Goal: Subscribe to service/newsletter

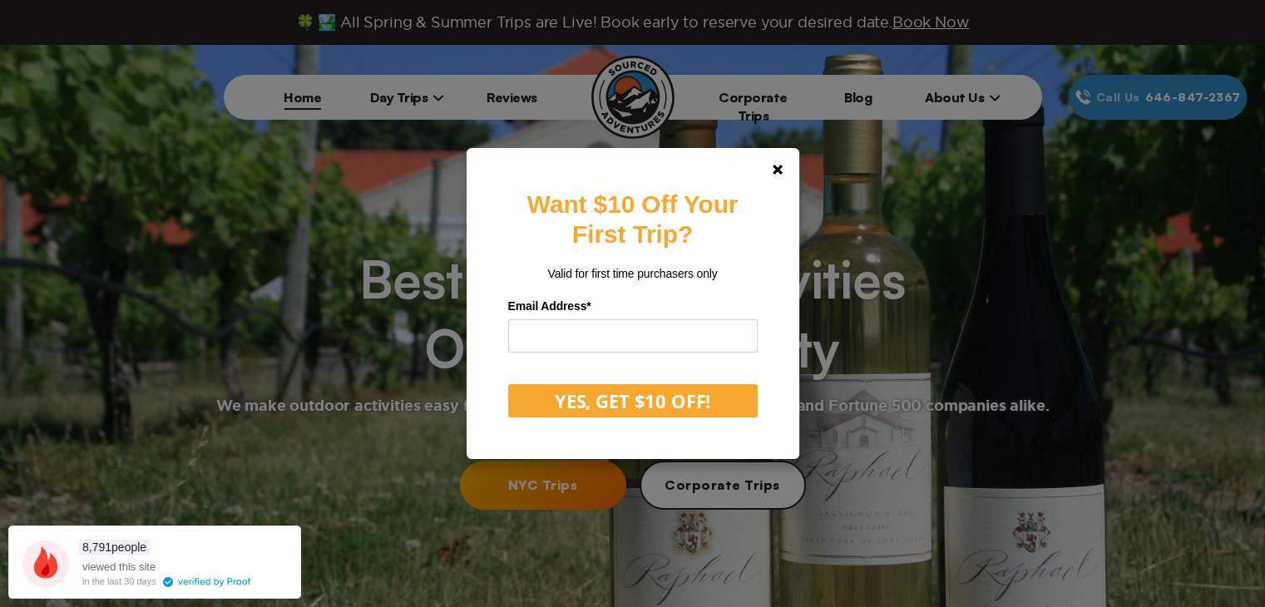
click at [805, 174] on div "Want $10 Off Your First Trip? Valid for first time purchasers only Email Addres…" at bounding box center [632, 303] width 1265 height 607
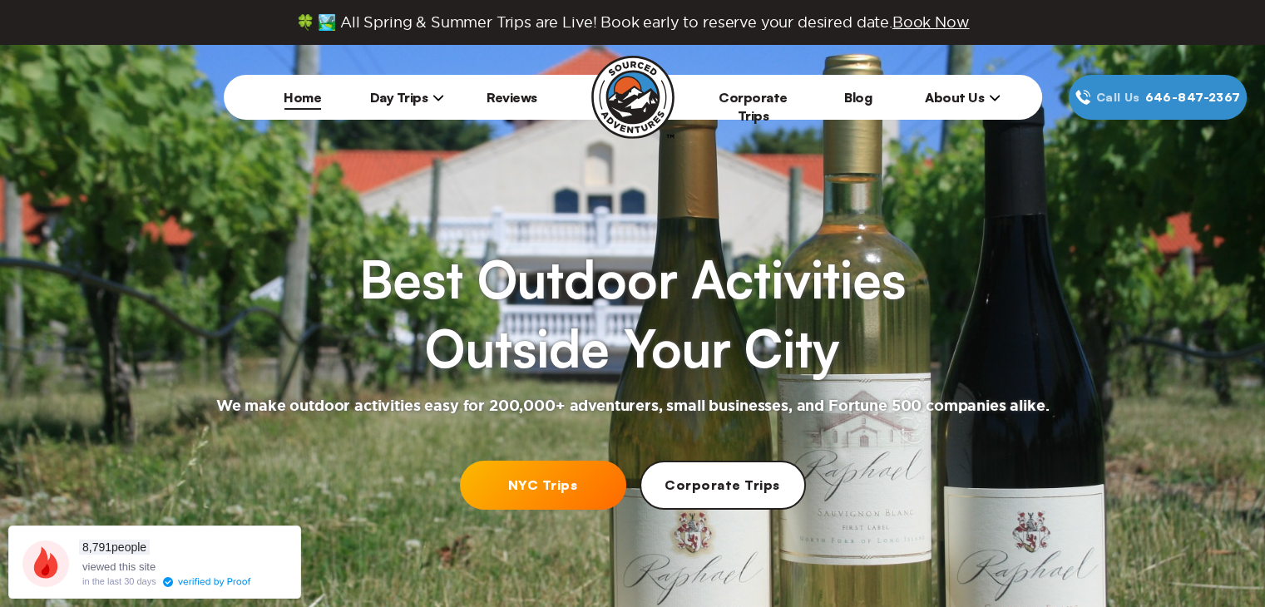
click at [433, 89] on span "Day Trips" at bounding box center [407, 97] width 75 height 17
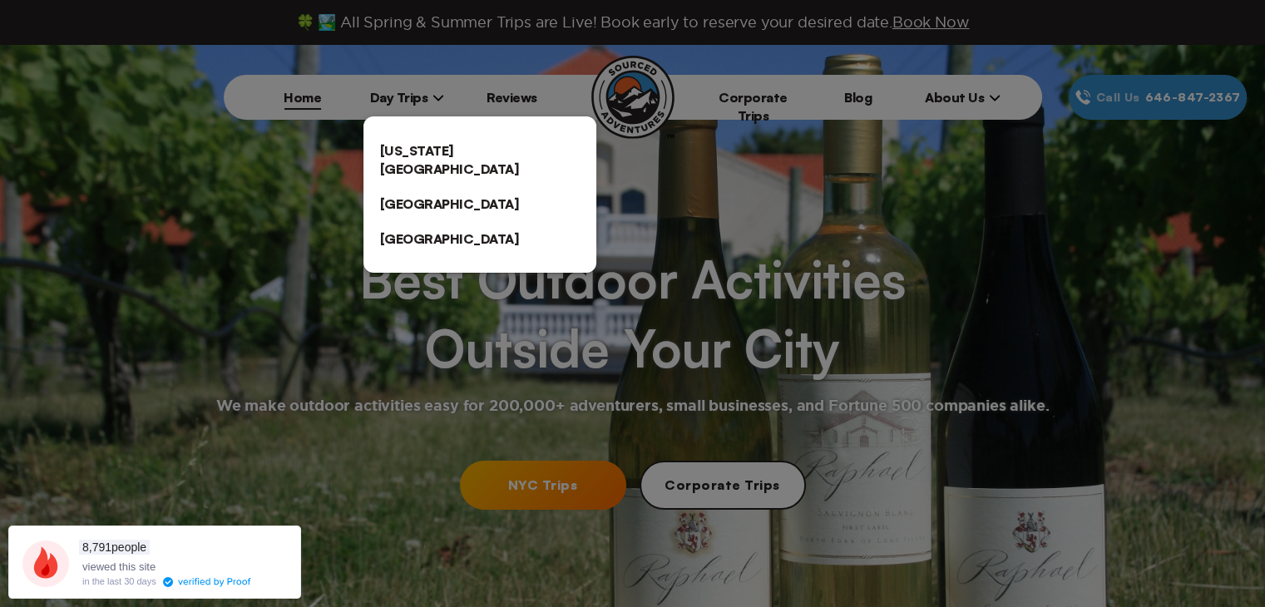
click at [403, 189] on link "[GEOGRAPHIC_DATA]" at bounding box center [480, 203] width 233 height 35
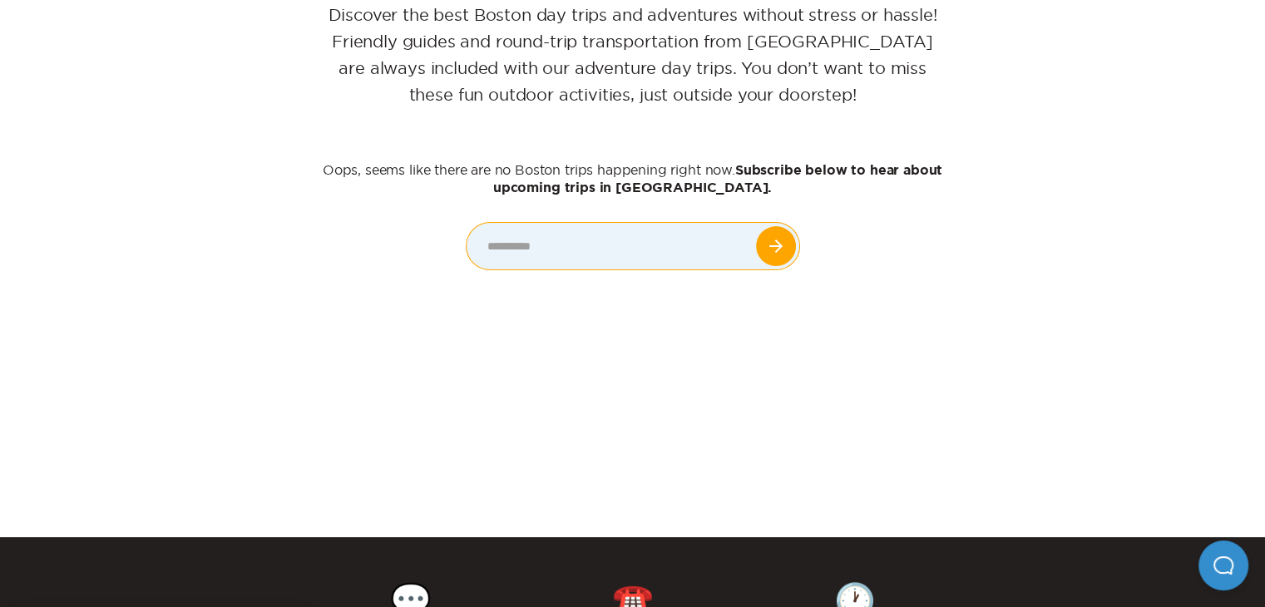
click at [615, 230] on input "email" at bounding box center [633, 246] width 333 height 47
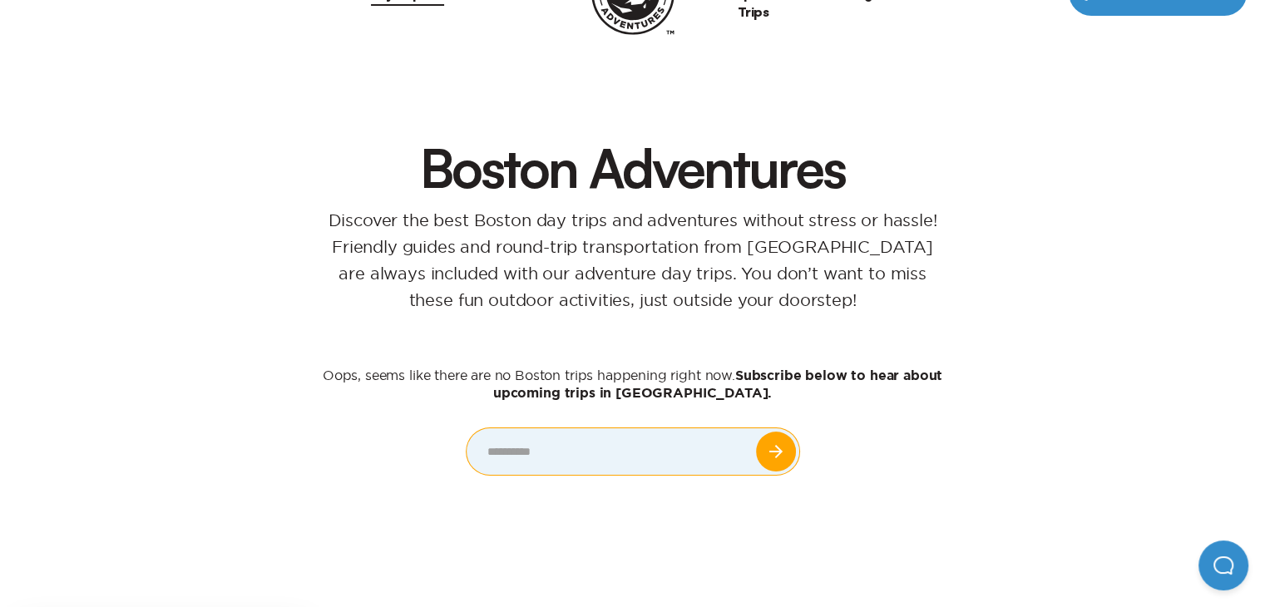
scroll to position [57, 0]
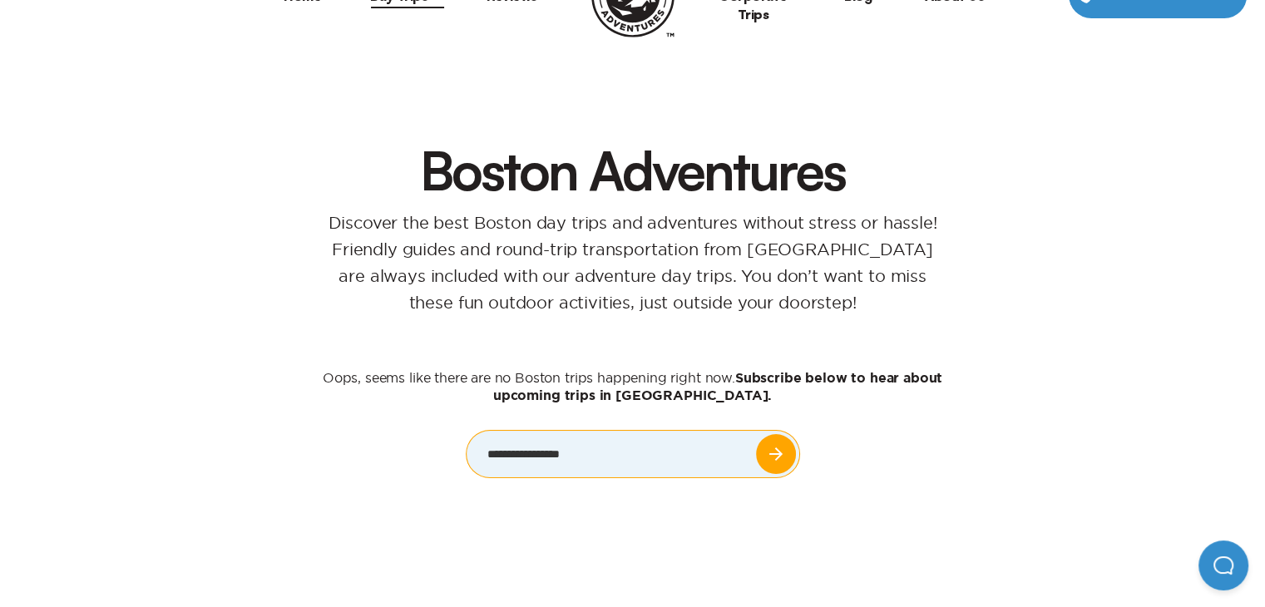
type input "**********"
click at [777, 452] on input "submit" at bounding box center [776, 454] width 40 height 40
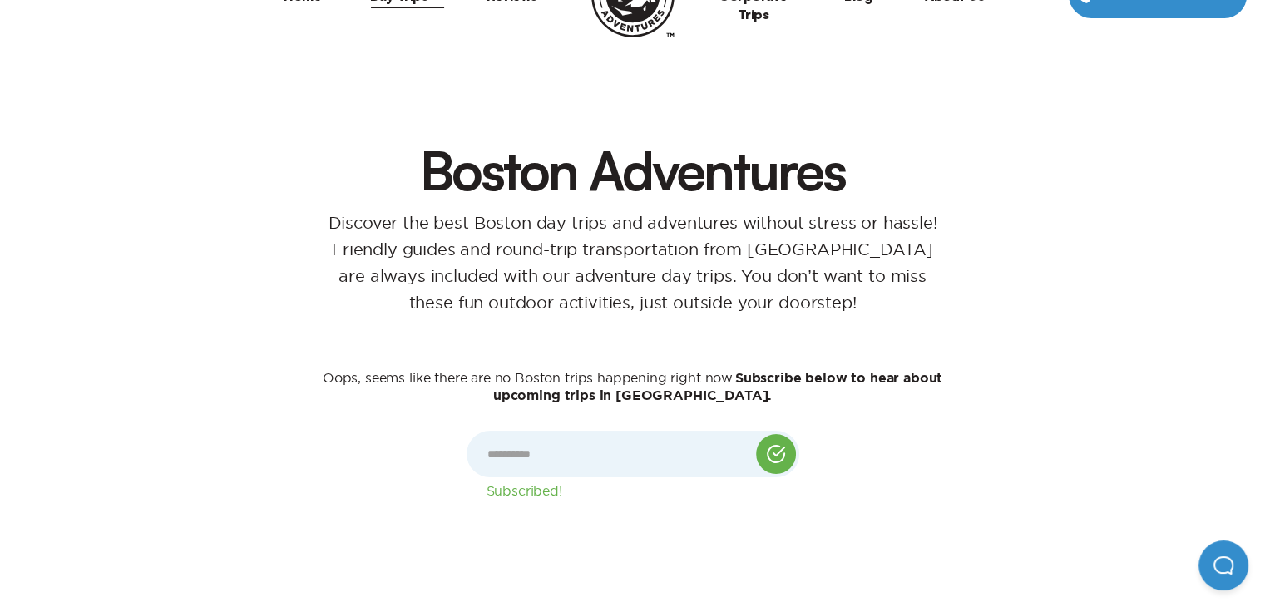
scroll to position [0, 0]
